Goal: Communication & Community: Participate in discussion

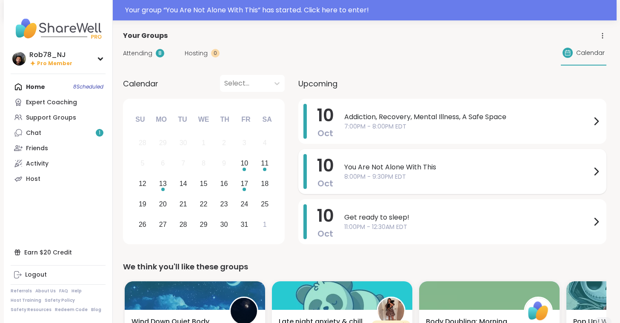
click at [362, 188] on div "You Are Not Alone With This 8:00PM - 9:30PM EDT" at bounding box center [472, 171] width 257 height 35
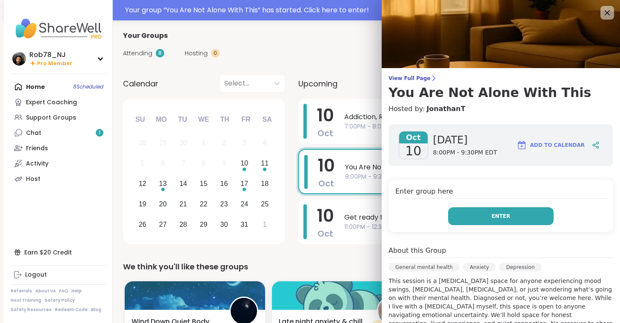
click at [485, 215] on button "Enter" at bounding box center [500, 216] width 105 height 18
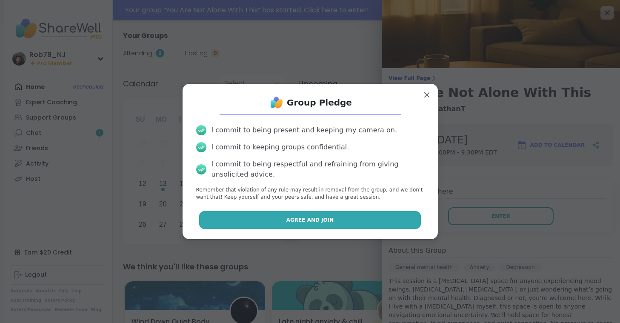
click at [348, 217] on button "Agree and Join" at bounding box center [310, 220] width 222 height 18
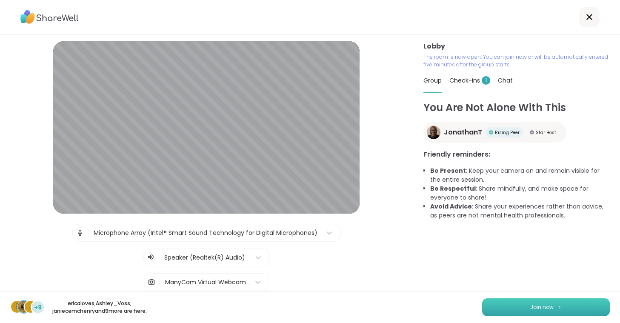
click at [504, 298] on button "Join now" at bounding box center [546, 307] width 128 height 18
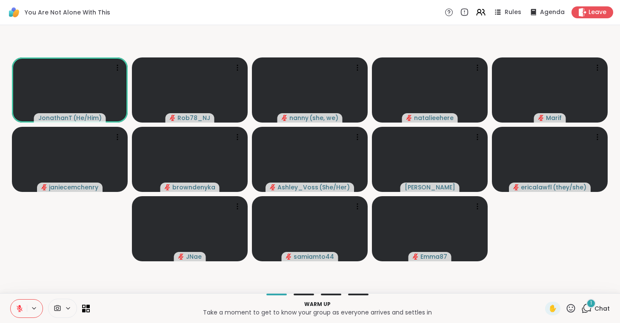
click at [64, 308] on span at bounding box center [56, 308] width 16 height 8
click at [62, 273] on div "ManyCam Virtual Webcam" at bounding box center [77, 278] width 91 height 10
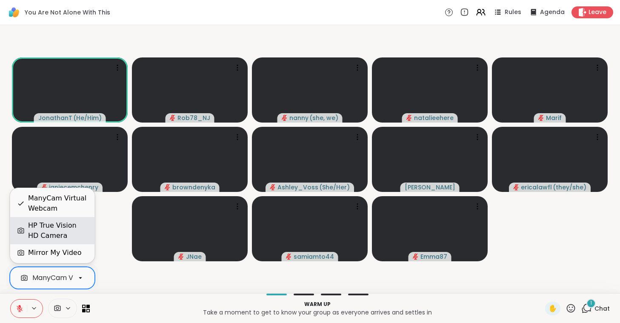
click at [65, 225] on div "HP True Vision HD Camera" at bounding box center [58, 230] width 60 height 20
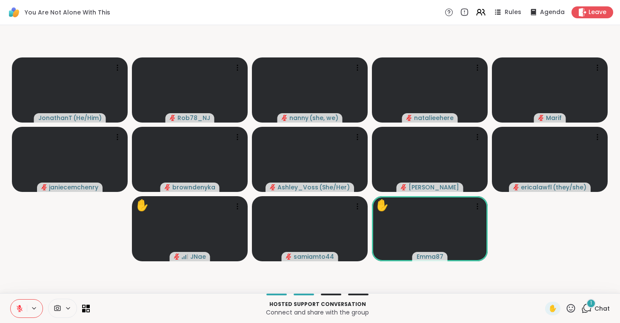
click at [65, 225] on video-player-container "JonathanT ( He/Him ) Rob78_NJ nanny ( she, we ) natalieehere [PERSON_NAME] brow…" at bounding box center [310, 158] width 610 height 261
